Goal: Navigation & Orientation: Find specific page/section

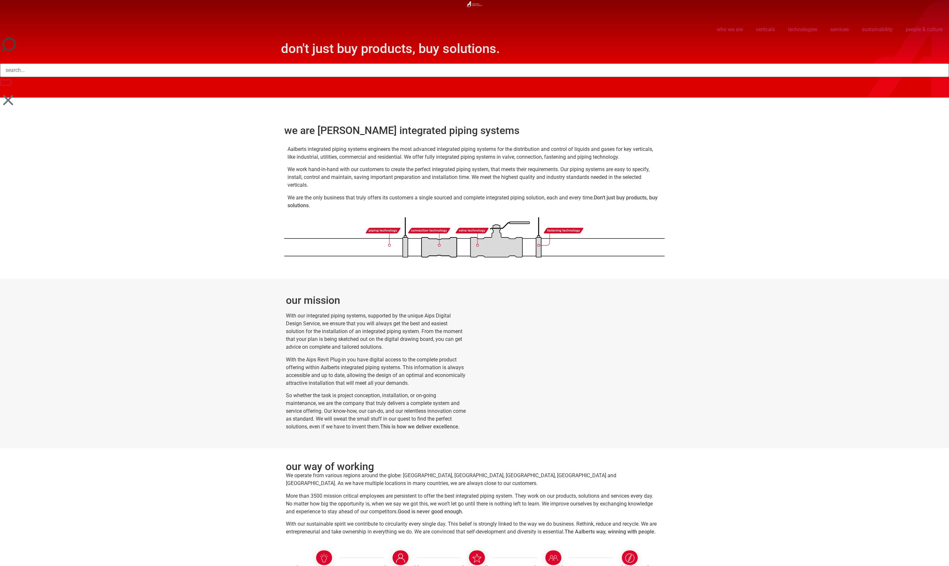
click at [102, 213] on section "we are Aalberts integrated piping systems Aalberts integrated piping systems en…" at bounding box center [474, 188] width 949 height 181
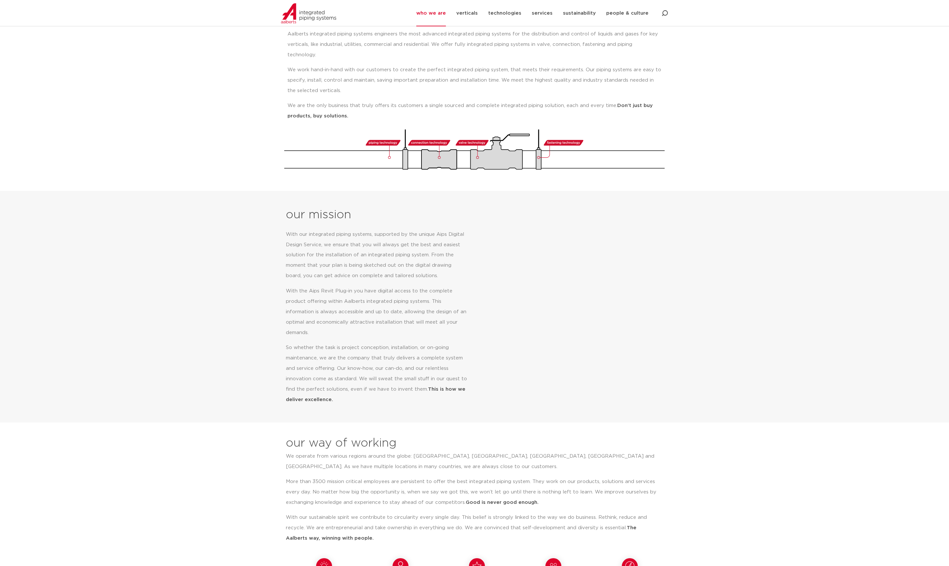
scroll to position [123, 0]
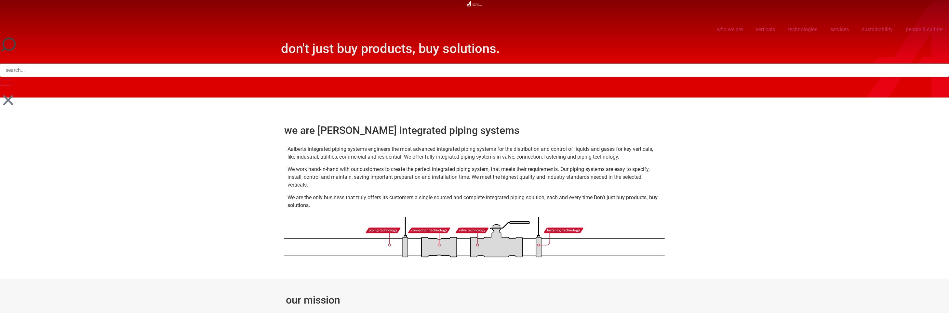
click at [219, 186] on section "we are Aalberts integrated piping systems Aalberts integrated piping systems en…" at bounding box center [474, 188] width 949 height 181
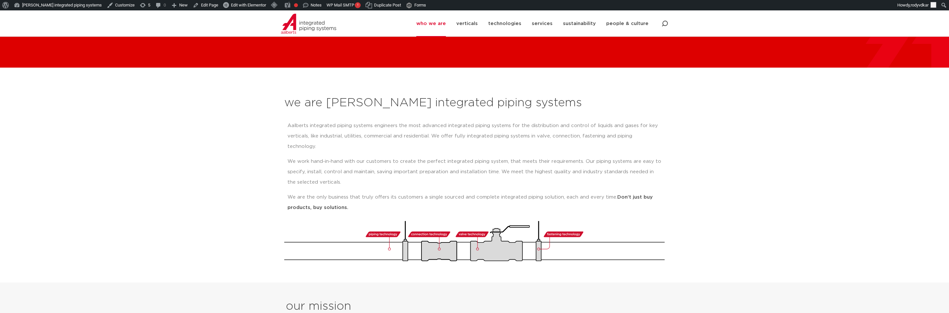
scroll to position [41, 0]
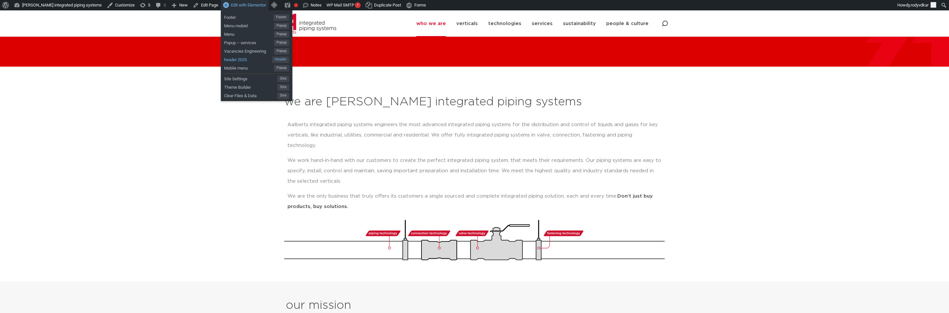
click at [226, 59] on span "header 2025" at bounding box center [248, 59] width 48 height 8
